Goal: Information Seeking & Learning: Compare options

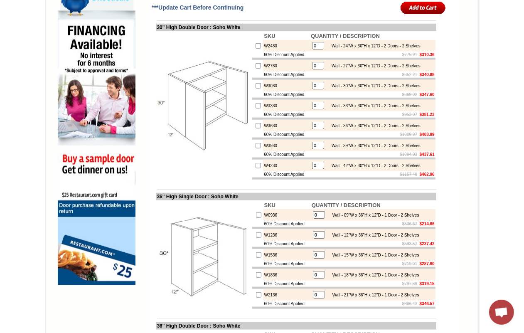
scroll to position [203, 0]
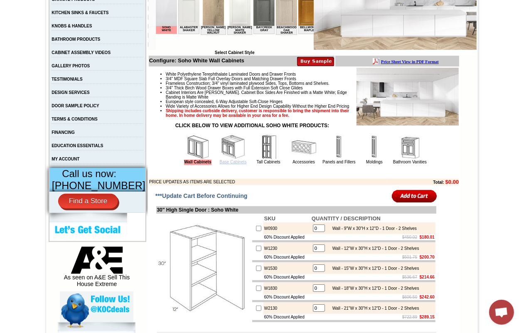
click at [232, 164] on link "Base Cabinets" at bounding box center [232, 162] width 27 height 5
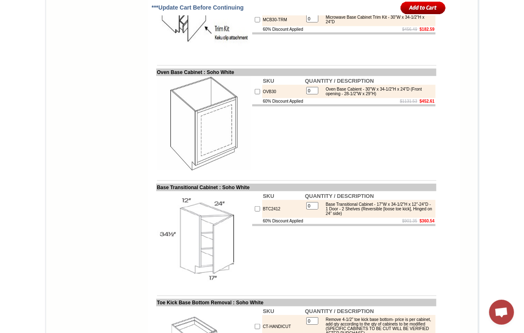
drag, startPoint x: 254, startPoint y: 239, endPoint x: 281, endPoint y: 237, distance: 27.1
copy td "MCB24-TRM"
drag, startPoint x: 325, startPoint y: 235, endPoint x: 397, endPoint y: 235, distance: 72.3
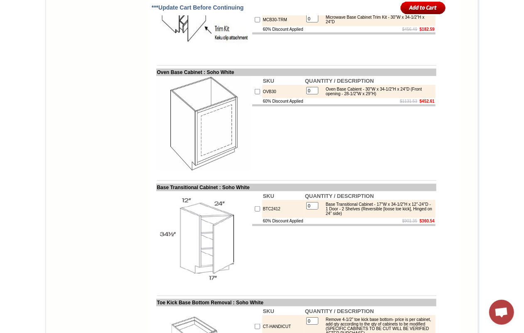
copy div "Microwave Base Cabinet Trim Kit -"
copy td "MCB24"
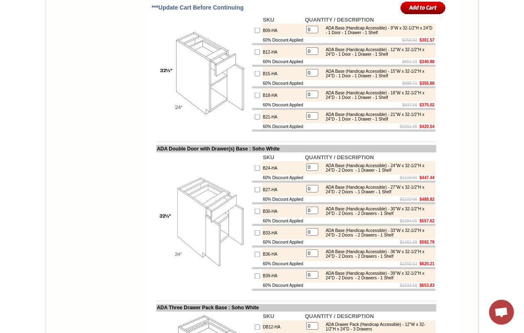
scroll to position [5014, 0]
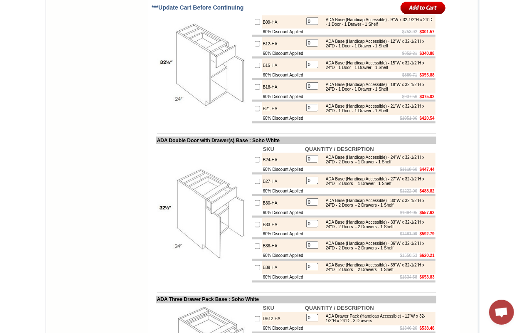
drag, startPoint x: 148, startPoint y: 150, endPoint x: 235, endPoint y: 153, distance: 87.3
copy td "Toe Kick Base Bottom Removal"
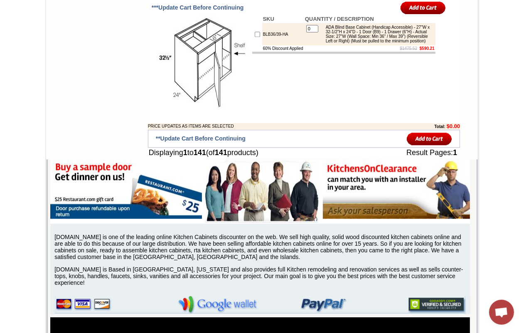
scroll to position [5586, 0]
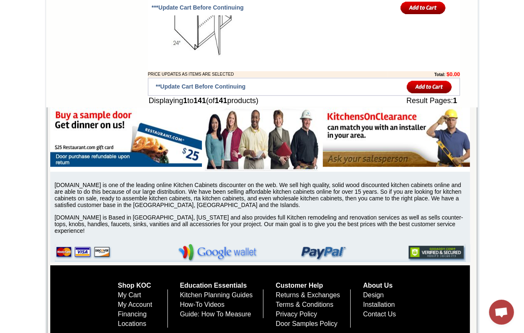
drag, startPoint x: 325, startPoint y: 142, endPoint x: 340, endPoint y: 168, distance: 29.8
copy div "ADA Easy Reach Corner Base Cabinet (Handicap Accessible) (w/ lazy susan) - 32"W…"
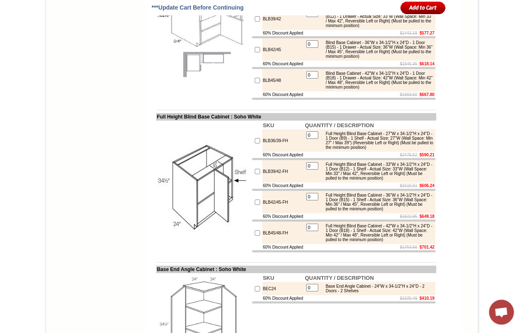
scroll to position [3923, 0]
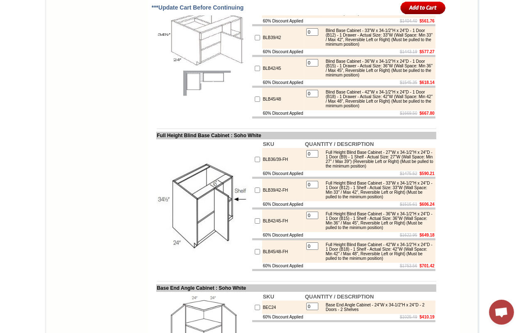
copy td "LS36L"
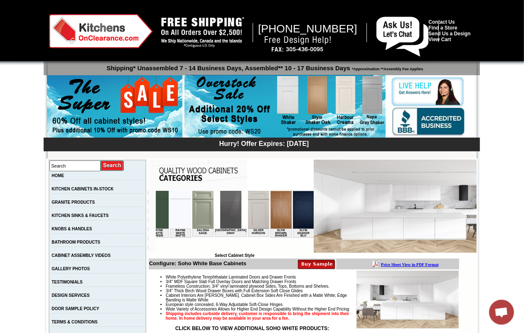
scroll to position [0, 1198]
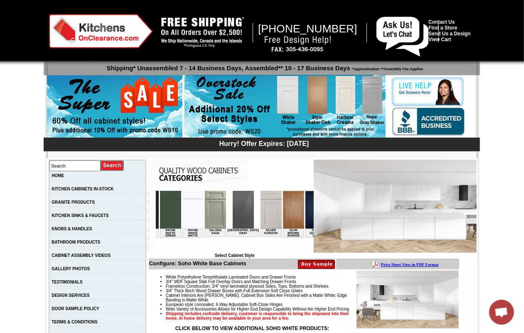
click at [232, 215] on img at bounding box center [242, 209] width 21 height 38
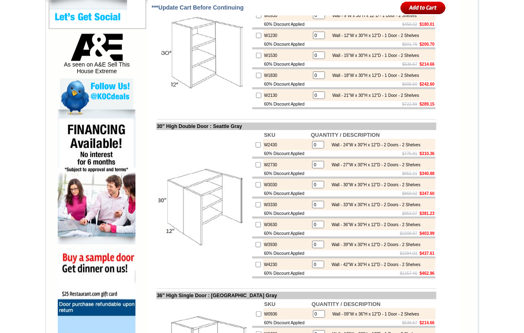
scroll to position [208, 0]
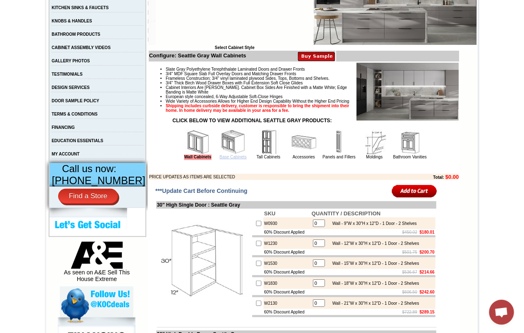
click at [234, 159] on link "Base Cabinets" at bounding box center [232, 157] width 27 height 5
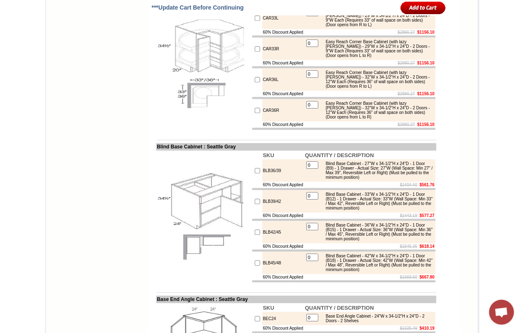
scroll to position [3551, 0]
